Goal: Find specific page/section: Find specific page/section

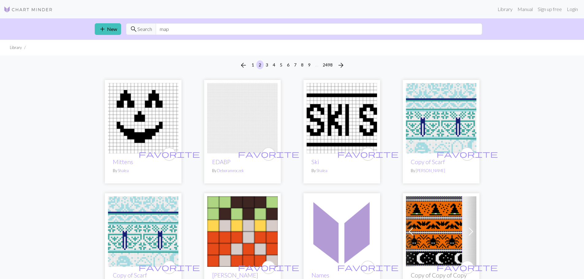
type input "map"
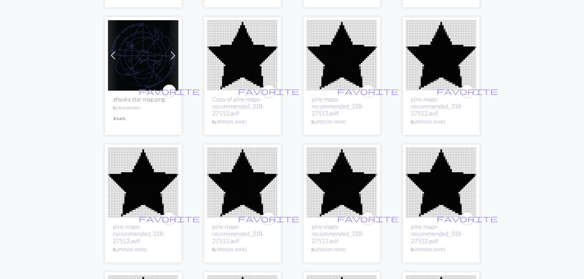
scroll to position [735, 0]
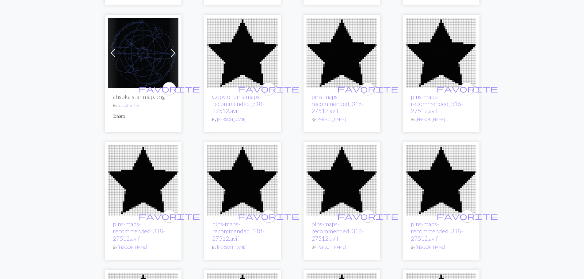
click at [140, 64] on img at bounding box center [143, 53] width 70 height 70
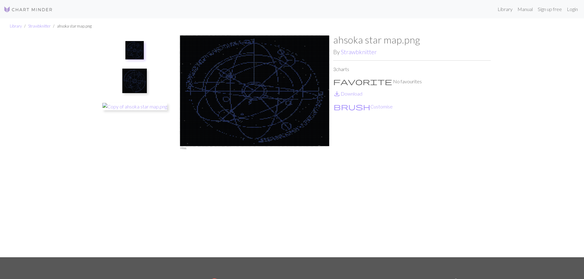
click at [135, 56] on img at bounding box center [134, 50] width 18 height 18
click at [137, 74] on img at bounding box center [134, 81] width 25 height 25
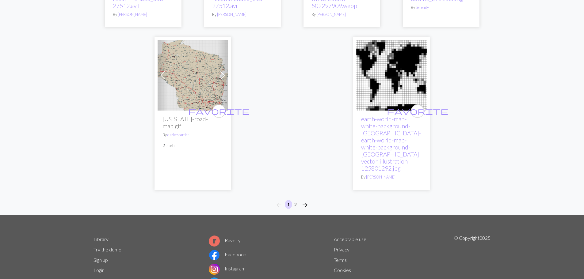
scroll to position [1628, 0]
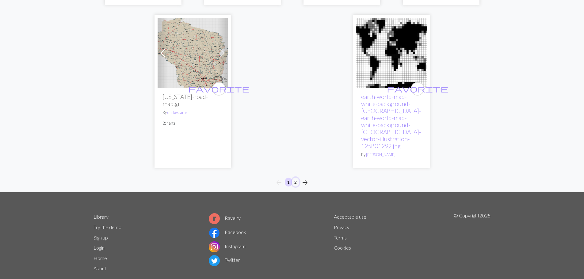
click at [294, 178] on button "2" at bounding box center [295, 182] width 7 height 9
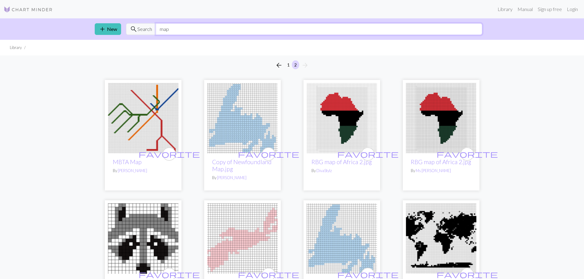
drag, startPoint x: 204, startPoint y: 26, endPoint x: 144, endPoint y: 26, distance: 60.3
click at [146, 26] on div "search Search map" at bounding box center [304, 29] width 356 height 12
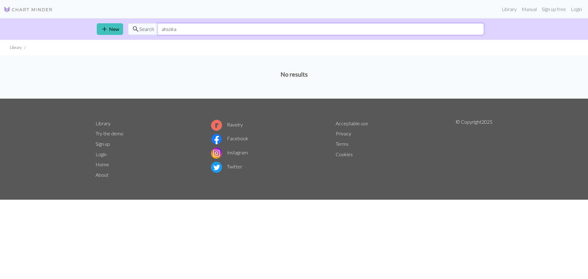
type input "ahsoka"
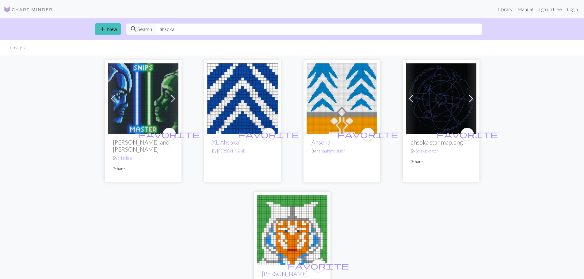
click at [233, 113] on img at bounding box center [242, 98] width 70 height 70
